Goal: Obtain resource: Download file/media

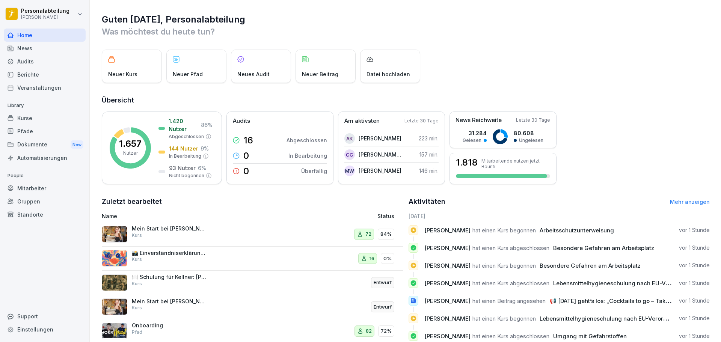
click at [51, 121] on div "Kurse" at bounding box center [45, 117] width 82 height 13
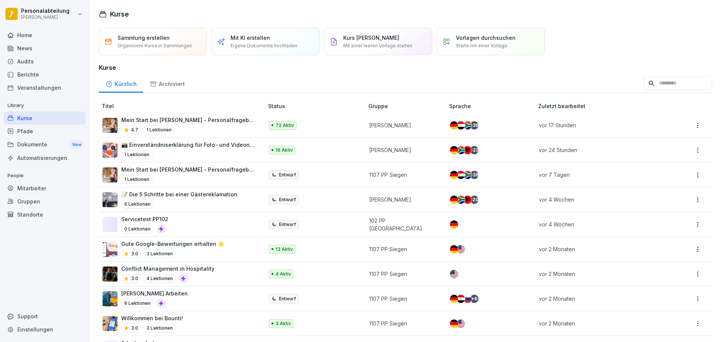
click at [223, 122] on p "Mein Start bei [PERSON_NAME] - Personalfragebogen" at bounding box center [188, 120] width 135 height 8
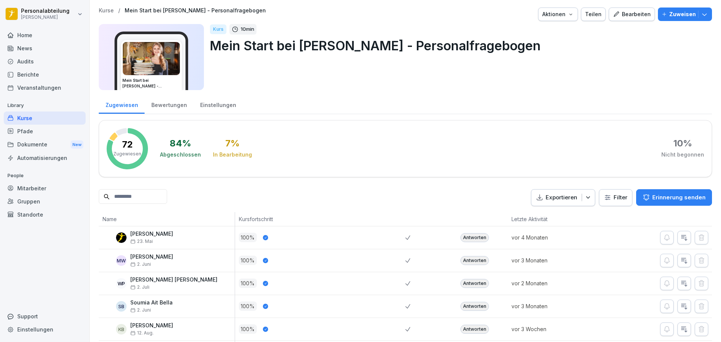
click at [144, 200] on input at bounding box center [133, 196] width 68 height 15
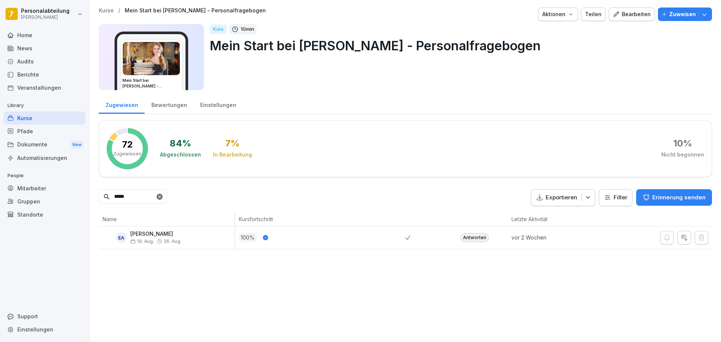
type input "*****"
click at [475, 235] on div "Antworten" at bounding box center [474, 237] width 29 height 9
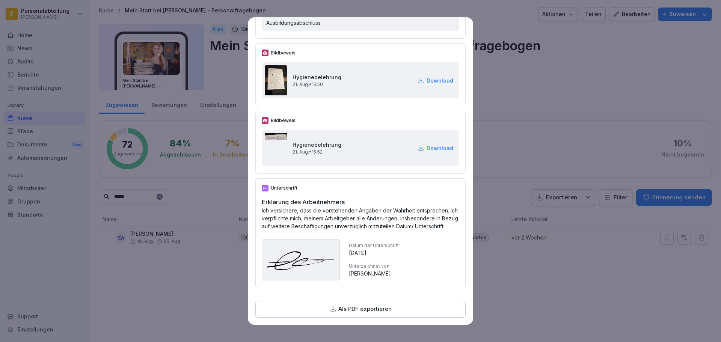
scroll to position [2265, 0]
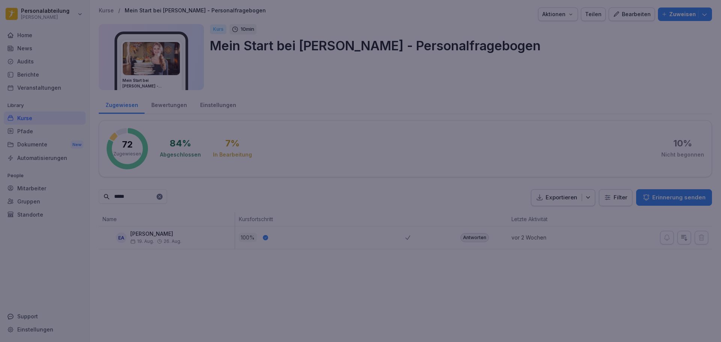
click at [238, 262] on div at bounding box center [360, 171] width 721 height 342
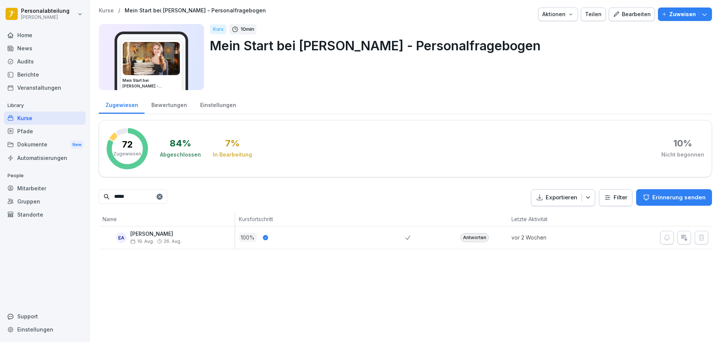
click at [475, 238] on div "Antworten" at bounding box center [474, 237] width 29 height 9
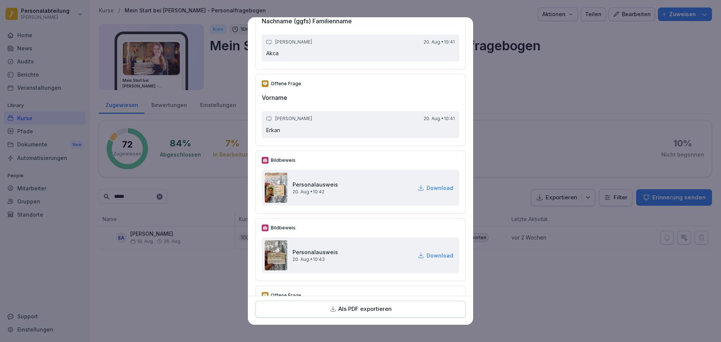
scroll to position [113, 0]
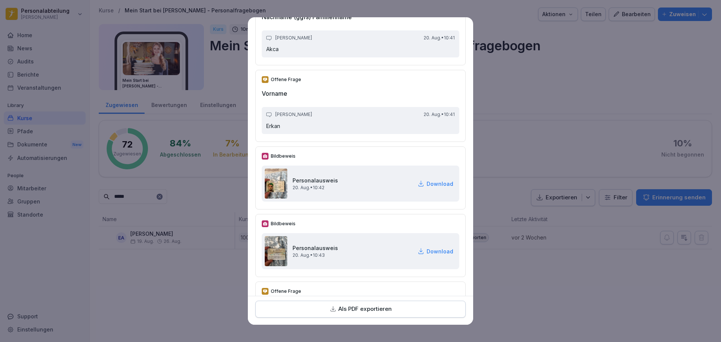
click at [432, 184] on p "Download" at bounding box center [439, 184] width 27 height 8
click at [426, 252] on p "Download" at bounding box center [439, 251] width 27 height 8
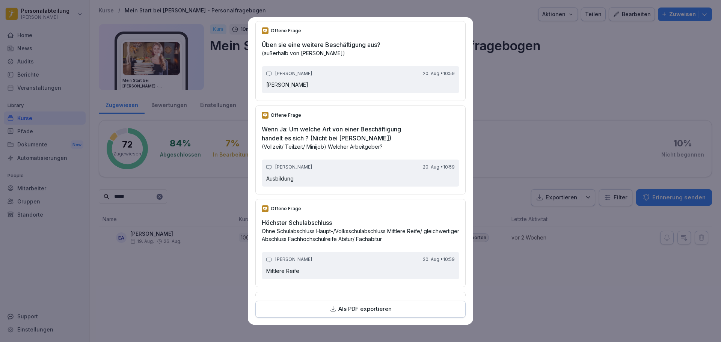
scroll to position [1889, 0]
